Goal: Transaction & Acquisition: Purchase product/service

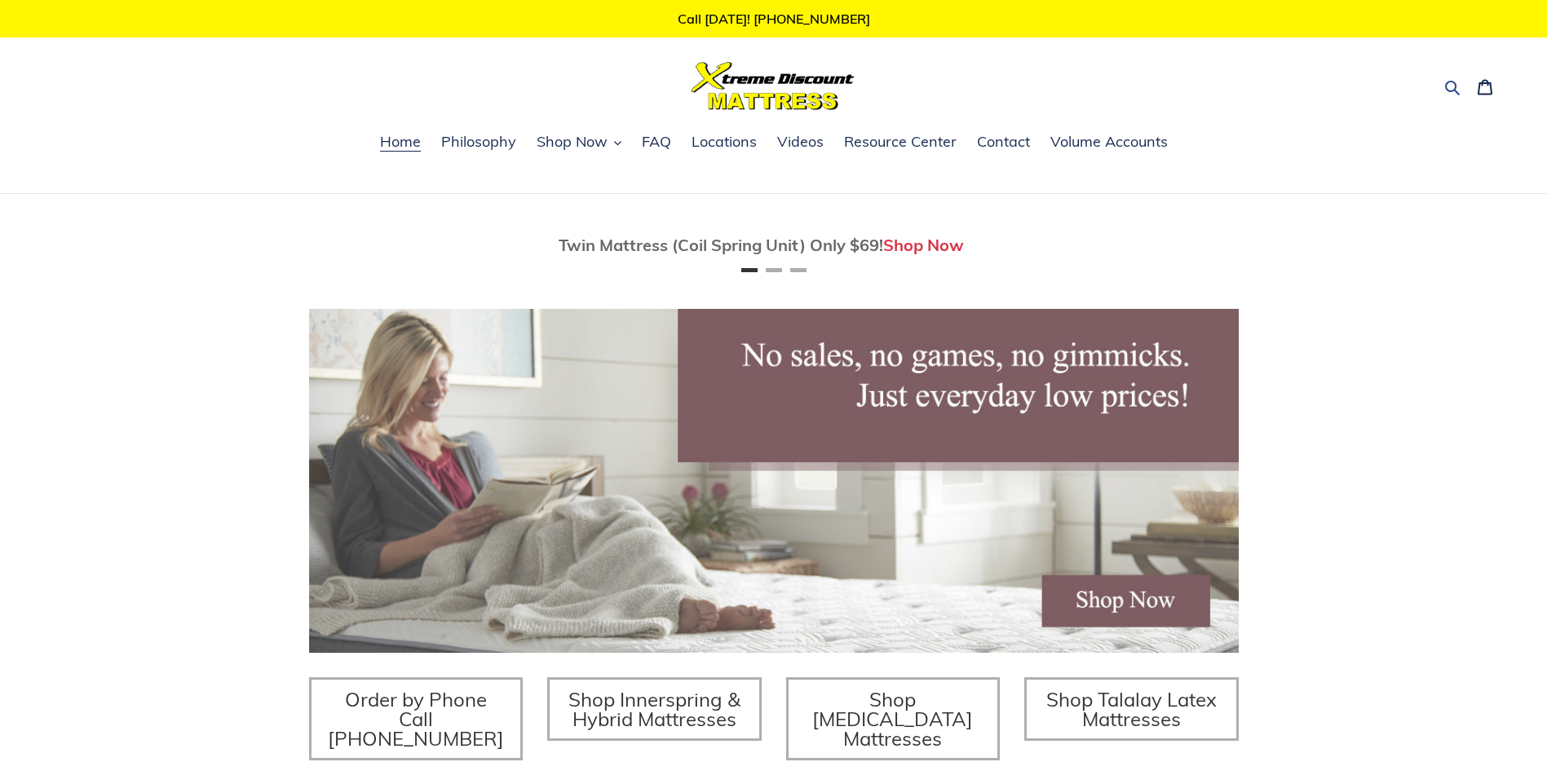
click at [1452, 88] on icon "button" at bounding box center [1452, 87] width 16 height 16
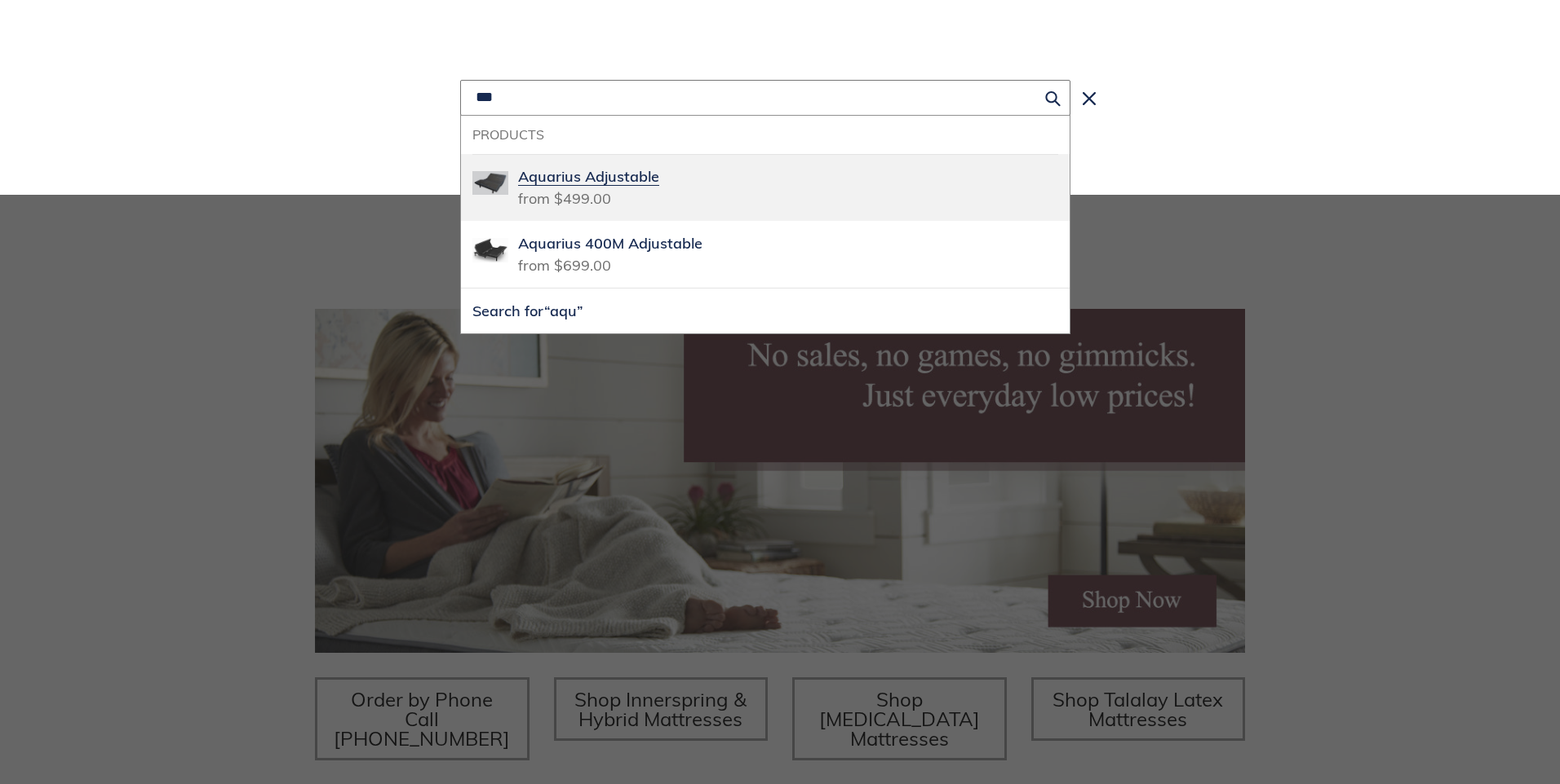
type input "***"
click at [675, 176] on span "Aquarius Adjustable" at bounding box center [788, 176] width 540 height 22
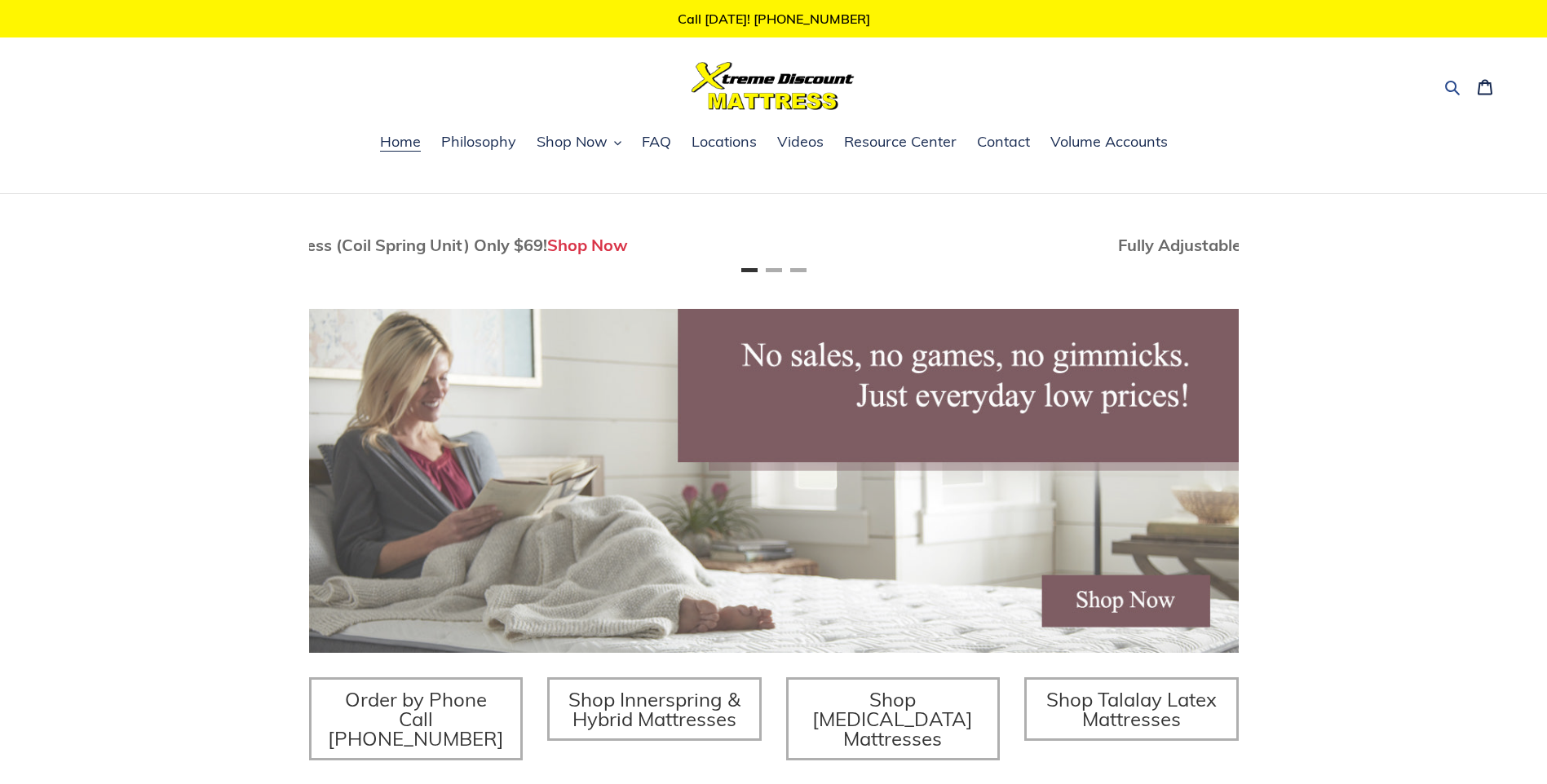
scroll to position [0, 60]
click at [1441, 81] on button "Search" at bounding box center [1453, 85] width 28 height 23
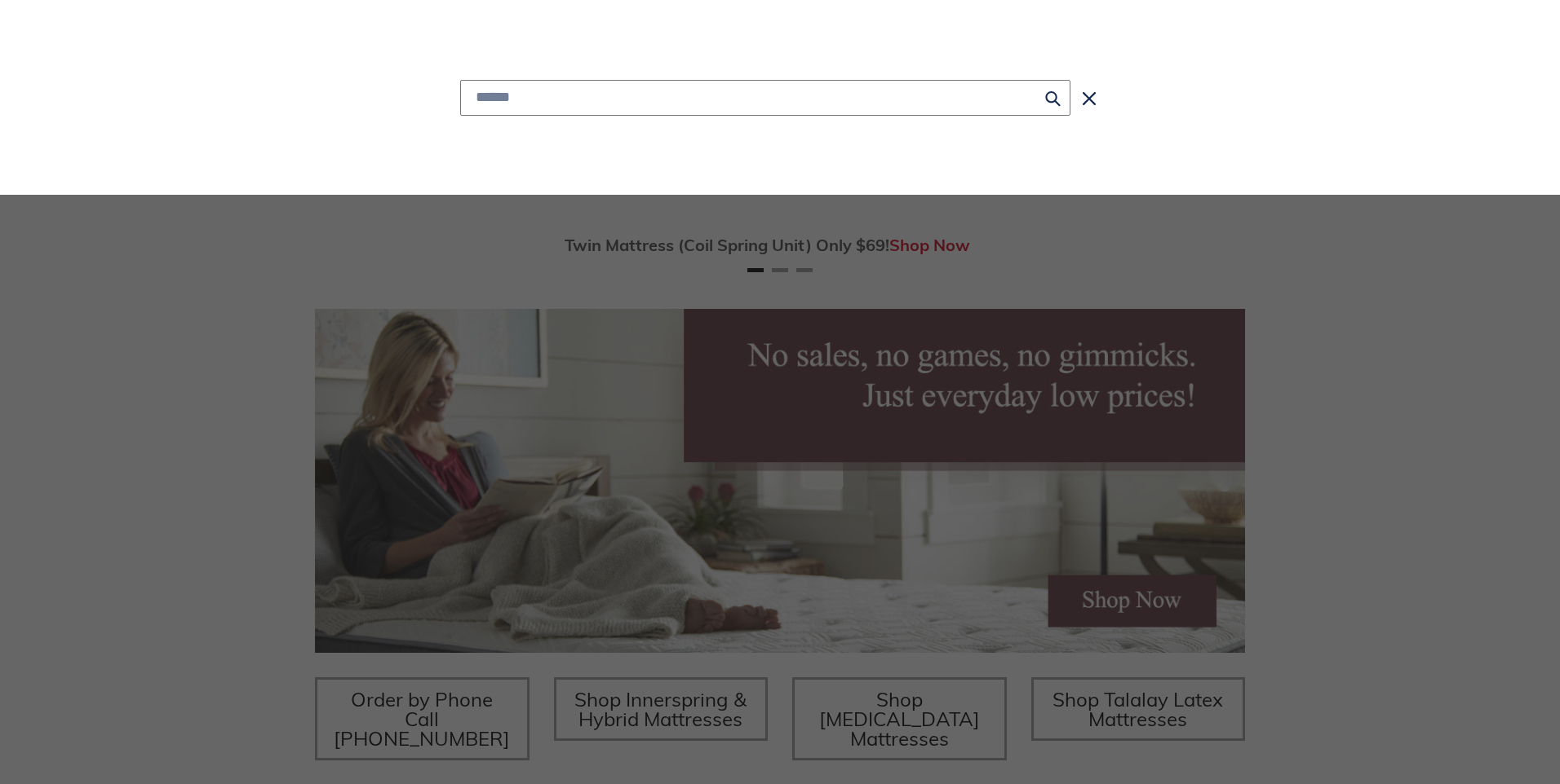
scroll to position [0, 0]
type input "*****"
click at [461, 116] on button "Search for “es”" at bounding box center [765, 139] width 609 height 45
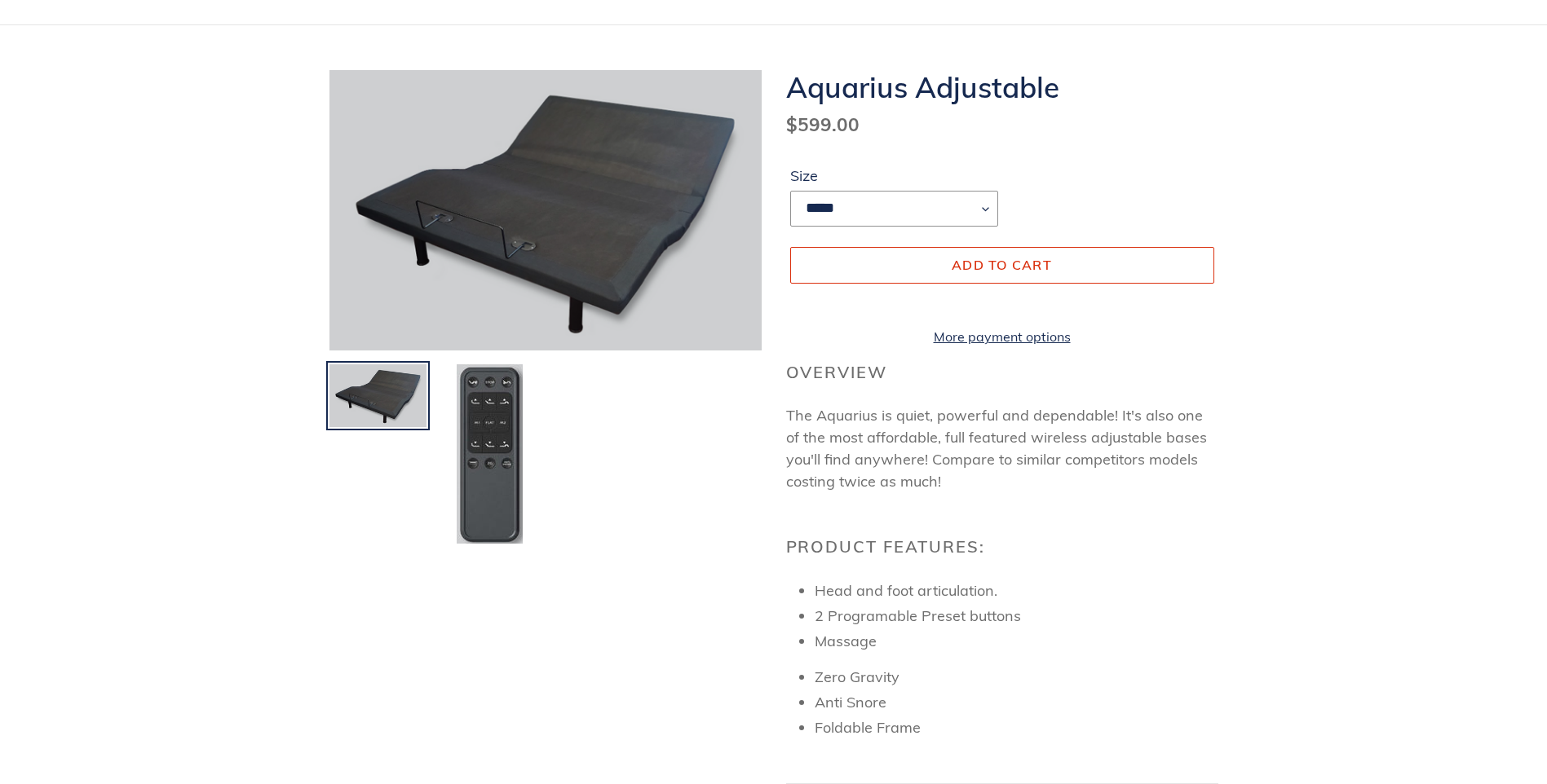
scroll to position [163, 0]
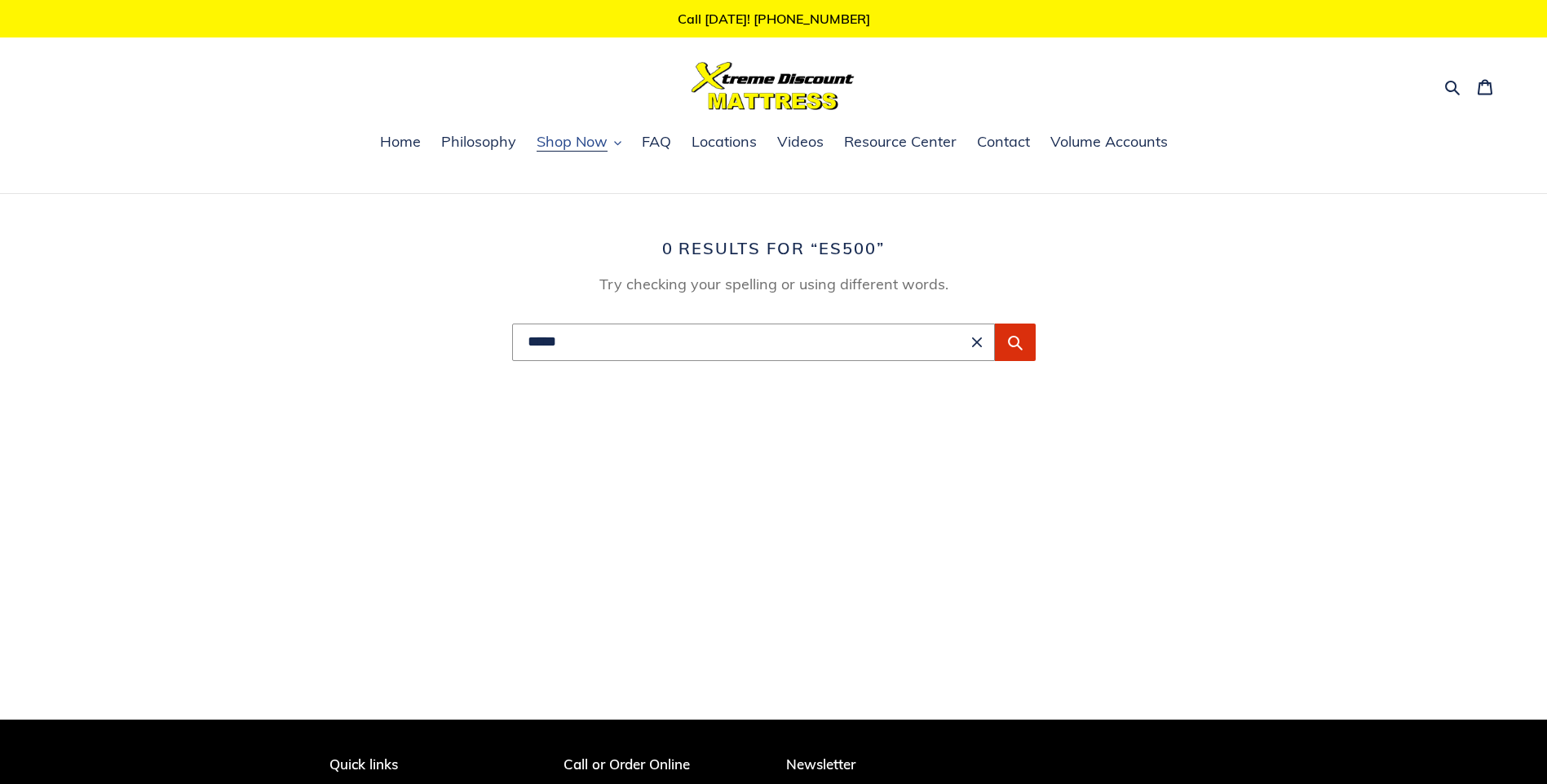
click at [595, 142] on span "Shop Now" at bounding box center [572, 141] width 71 height 20
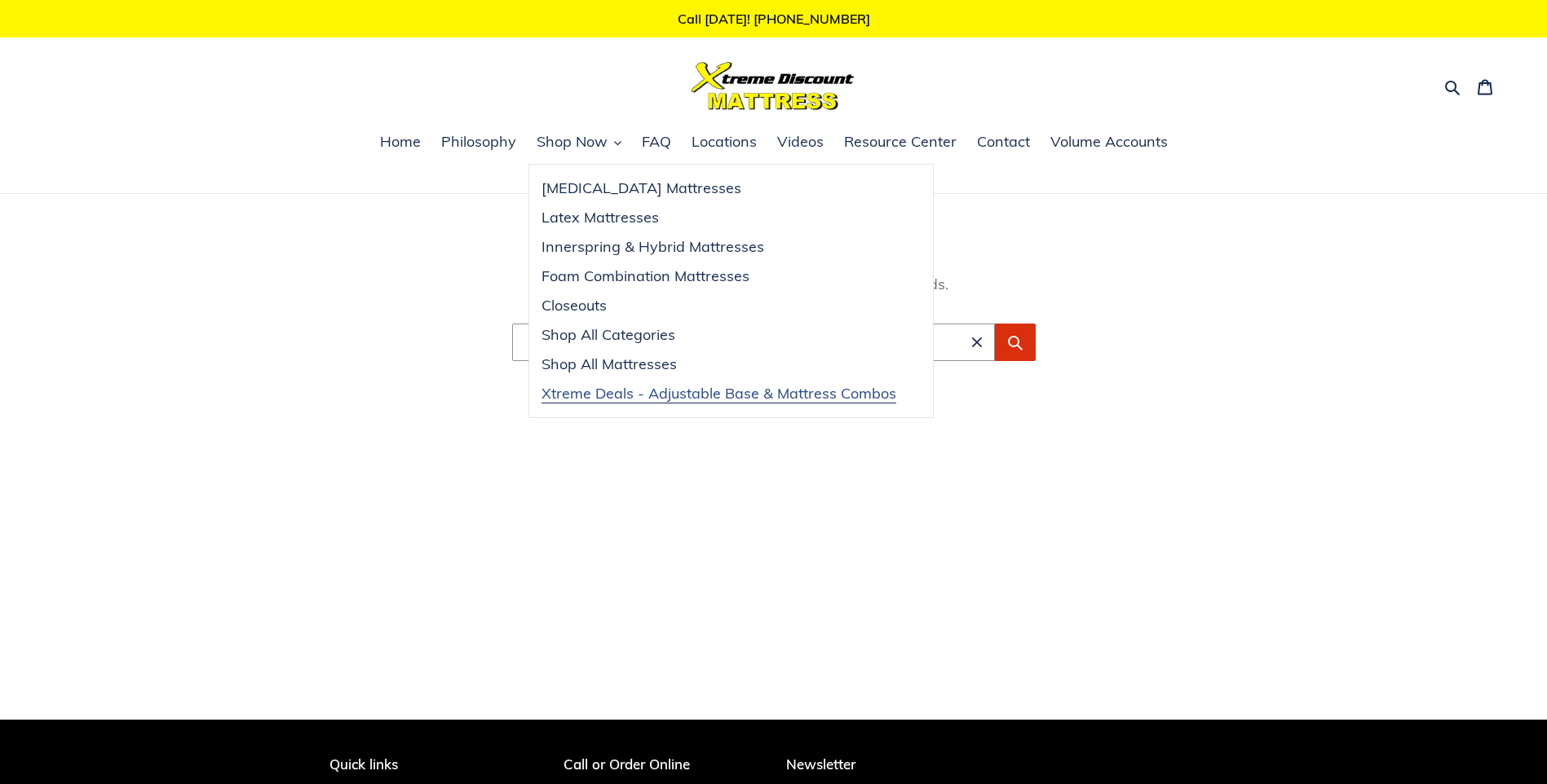
click at [596, 389] on span "Xtreme Deals - Adjustable Base & Mattress Combos" at bounding box center [719, 393] width 355 height 20
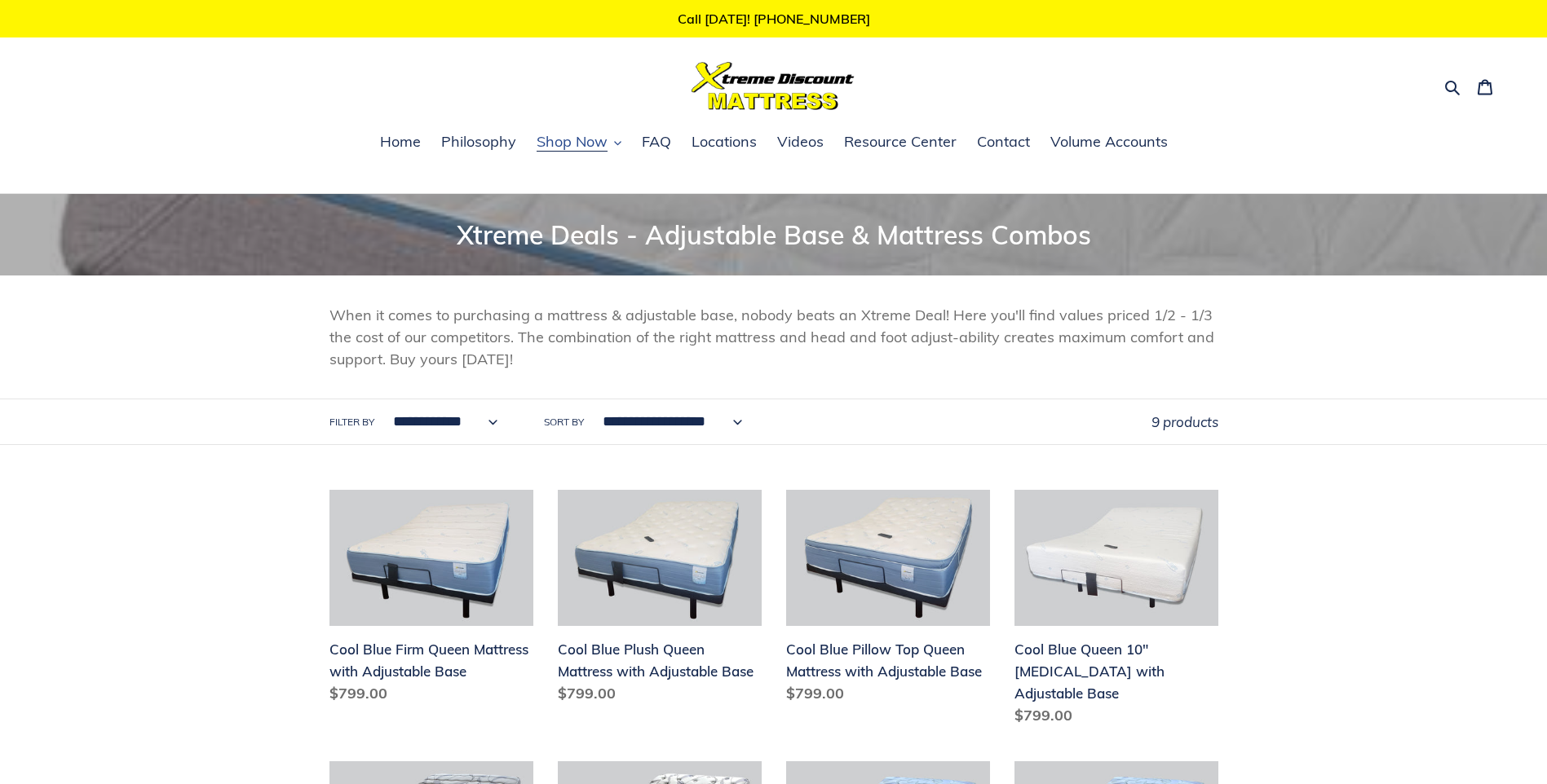
click at [566, 138] on span "Shop Now" at bounding box center [572, 141] width 71 height 20
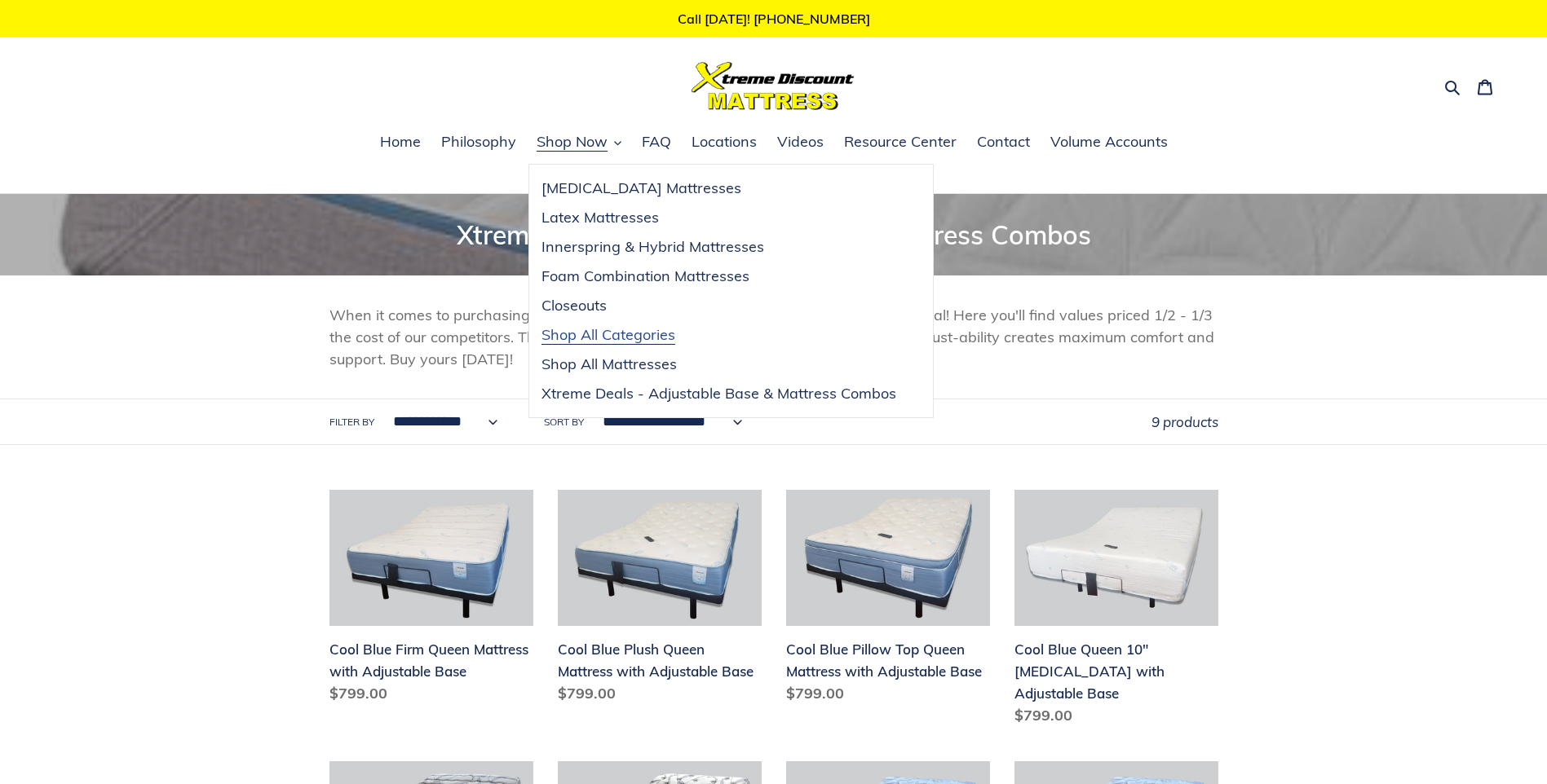
click at [584, 324] on link "Shop All Categories" at bounding box center [719, 335] width 380 height 29
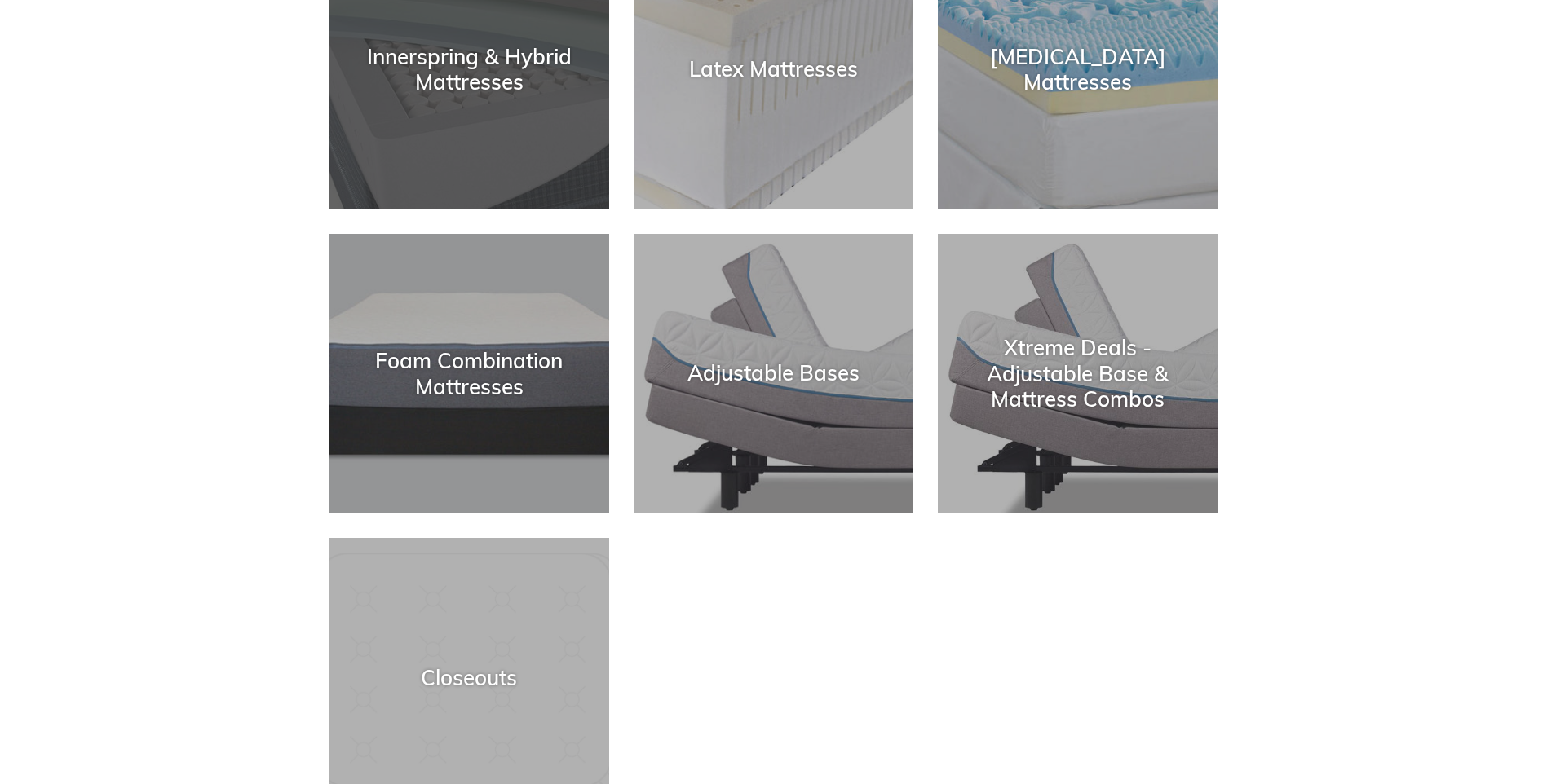
scroll to position [489, 0]
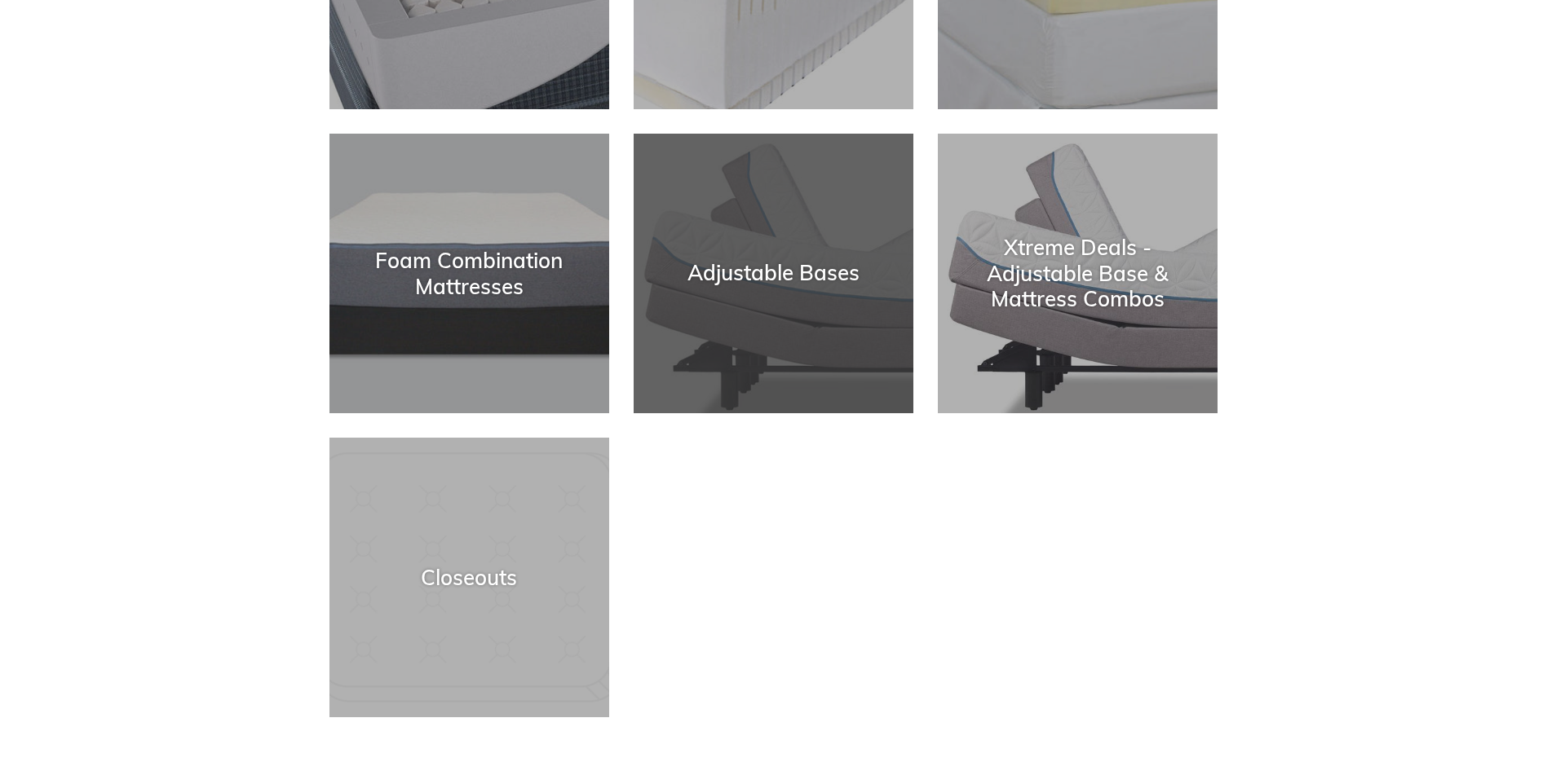
click at [832, 413] on div "Adjustable Bases" at bounding box center [773, 413] width 280 height 0
